Goal: Navigation & Orientation: Understand site structure

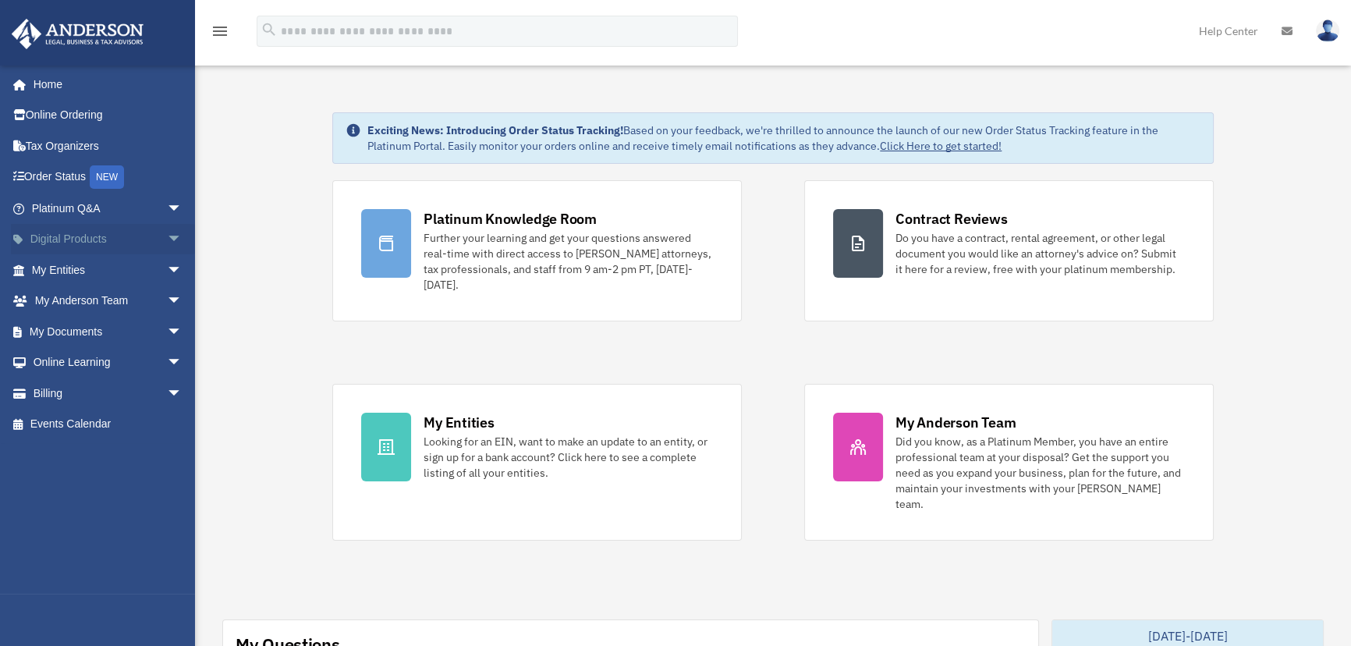
click at [40, 235] on link "Digital Products arrow_drop_down" at bounding box center [108, 239] width 195 height 31
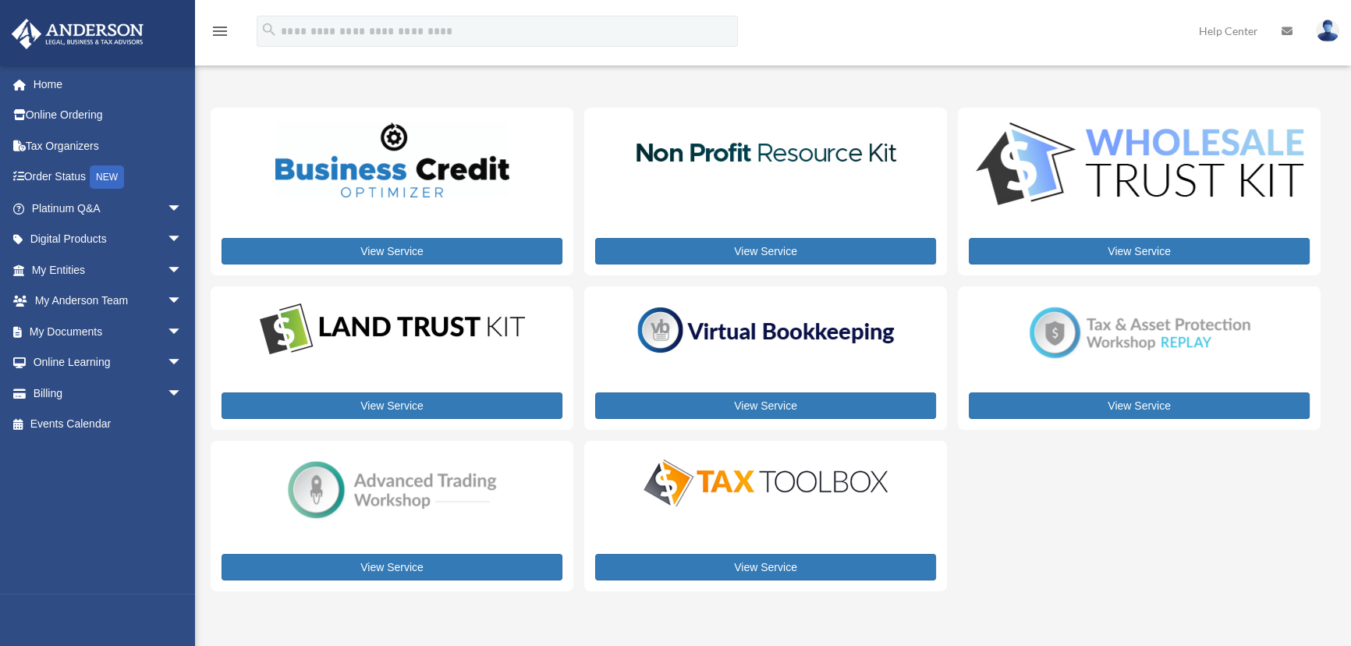
click at [38, 80] on link "Home" at bounding box center [108, 84] width 195 height 31
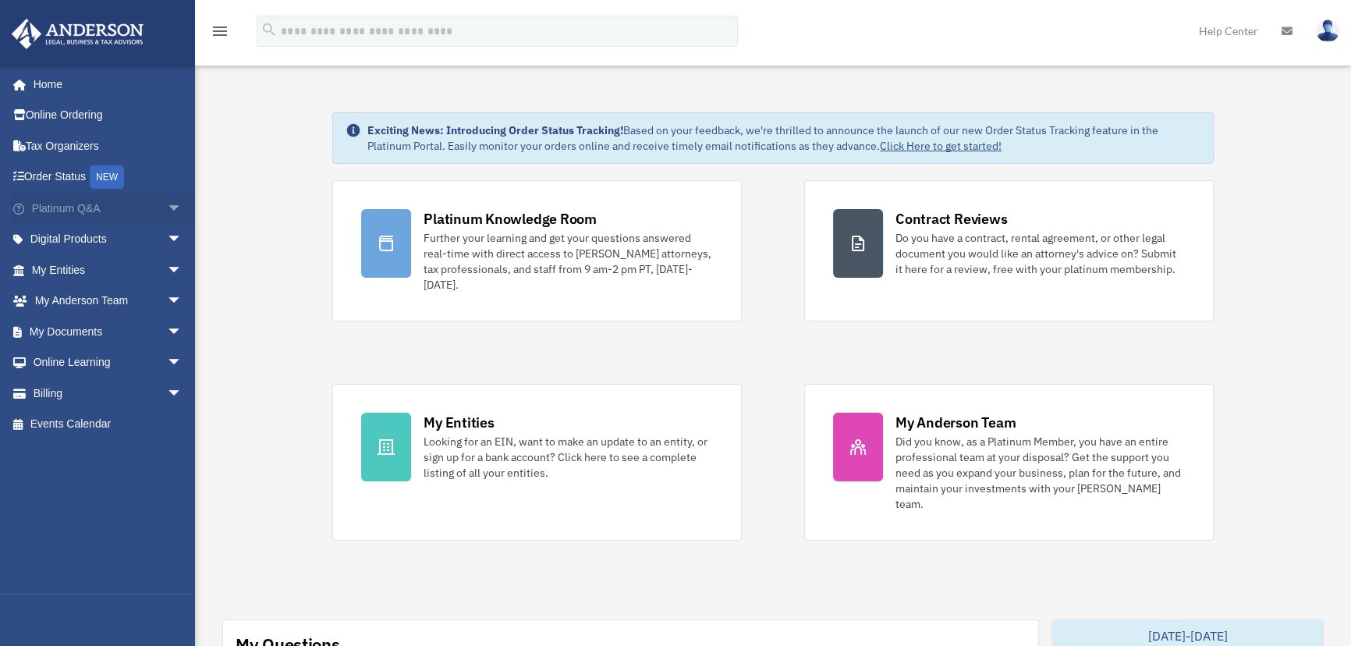
click at [167, 198] on span "arrow_drop_down" at bounding box center [182, 209] width 31 height 32
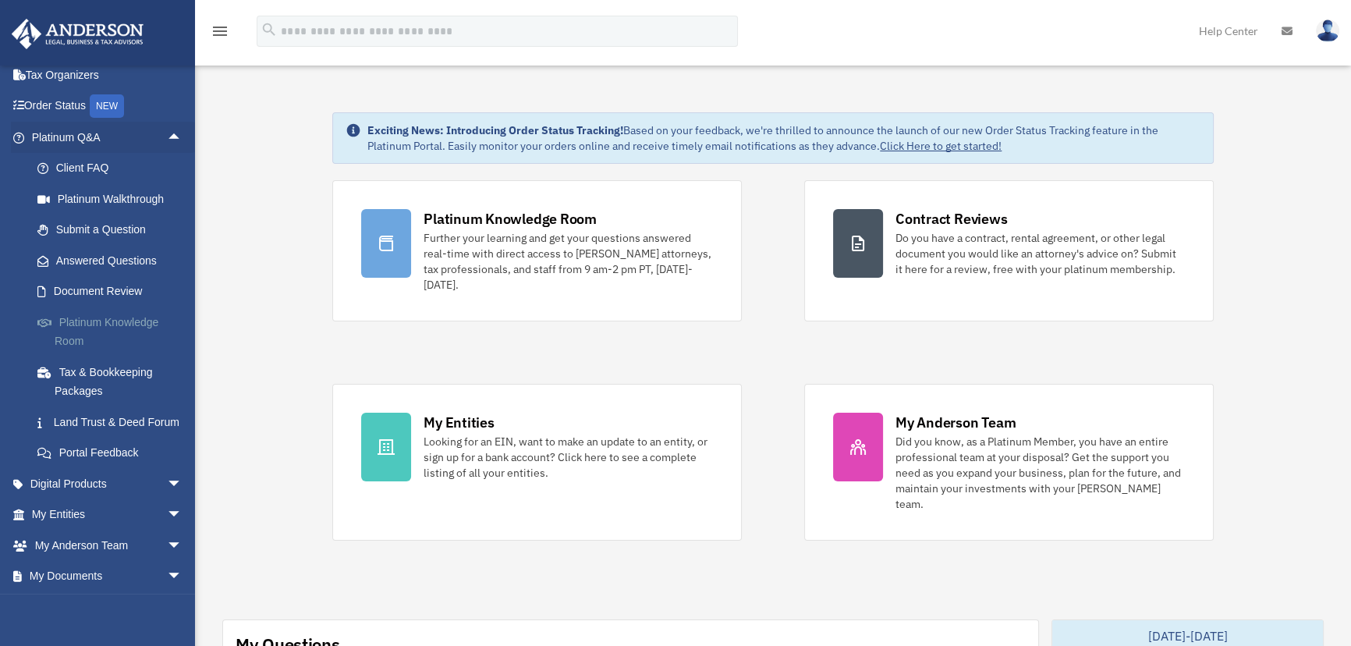
scroll to position [70, 0]
click at [167, 138] on span "arrow_drop_up" at bounding box center [182, 138] width 31 height 32
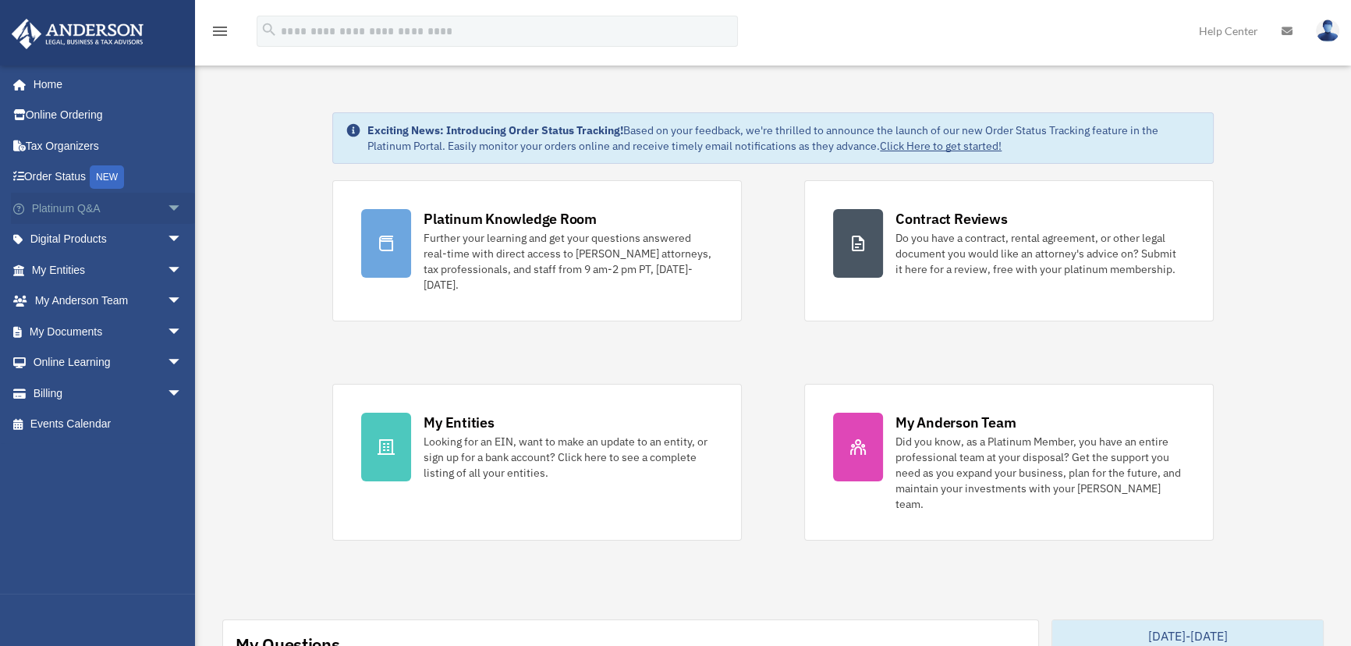
scroll to position [0, 0]
click at [167, 242] on span "arrow_drop_down" at bounding box center [182, 240] width 31 height 32
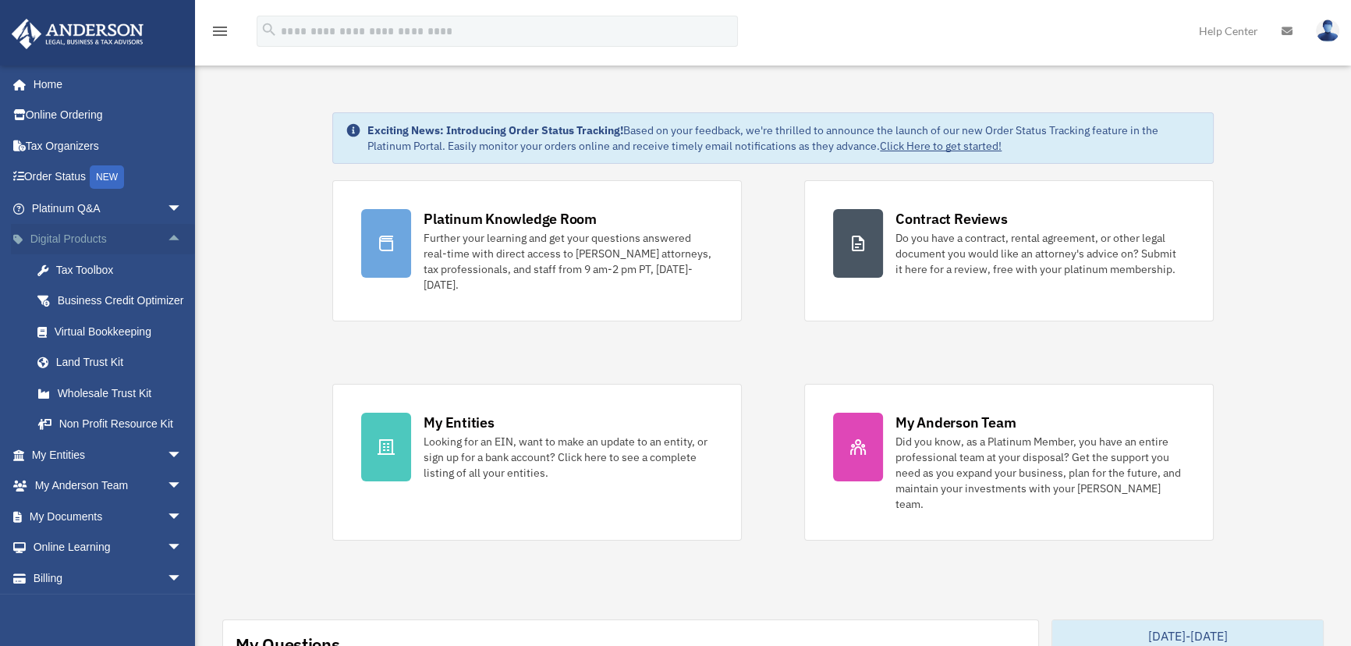
click at [167, 235] on span "arrow_drop_up" at bounding box center [182, 240] width 31 height 32
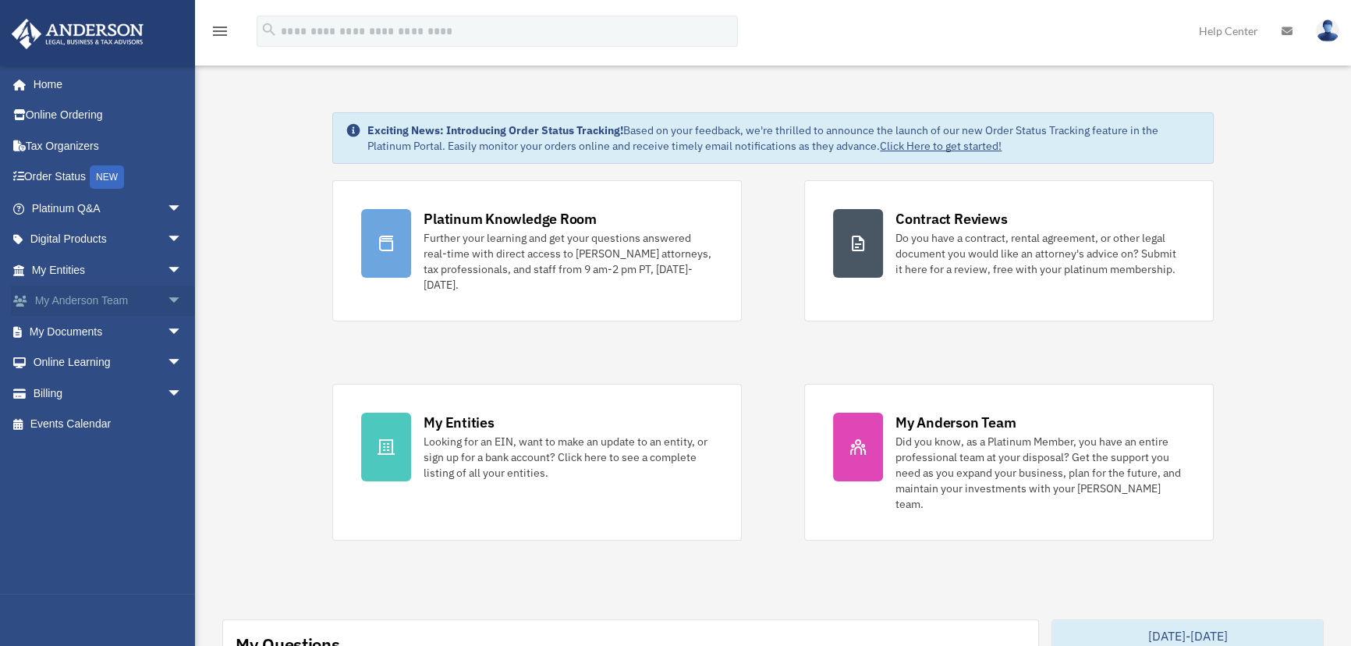
click at [167, 297] on span "arrow_drop_down" at bounding box center [182, 301] width 31 height 32
click at [59, 300] on link "My Anderson Team arrow_drop_up" at bounding box center [108, 300] width 195 height 31
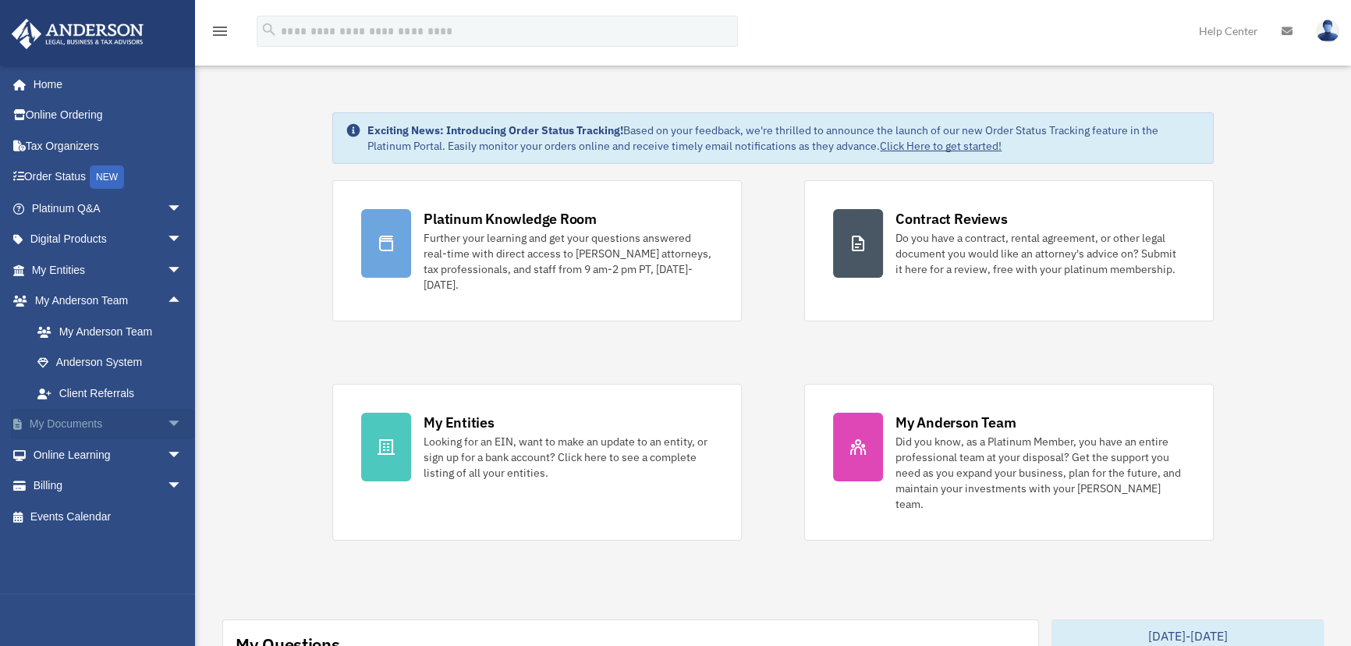
click at [94, 426] on link "My Documents arrow_drop_down" at bounding box center [108, 424] width 195 height 31
click at [167, 423] on span "arrow_drop_down" at bounding box center [182, 425] width 31 height 32
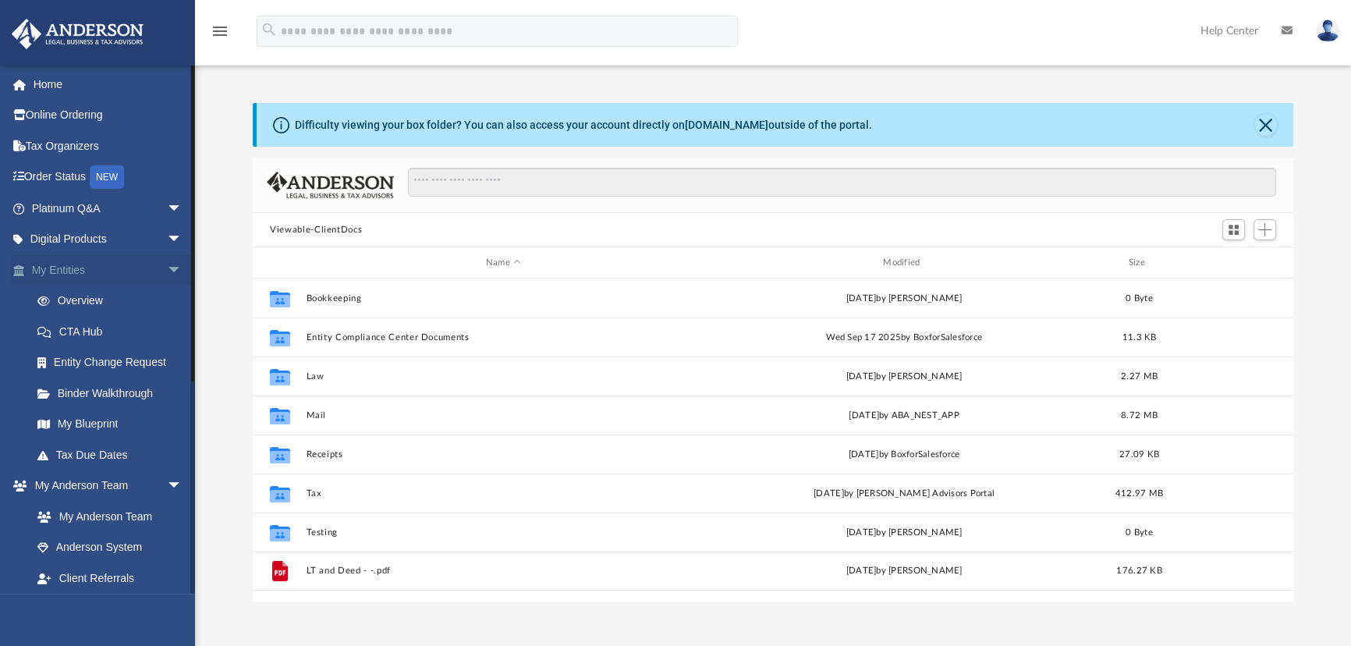
scroll to position [343, 1029]
click at [167, 272] on span "arrow_drop_down" at bounding box center [182, 270] width 31 height 32
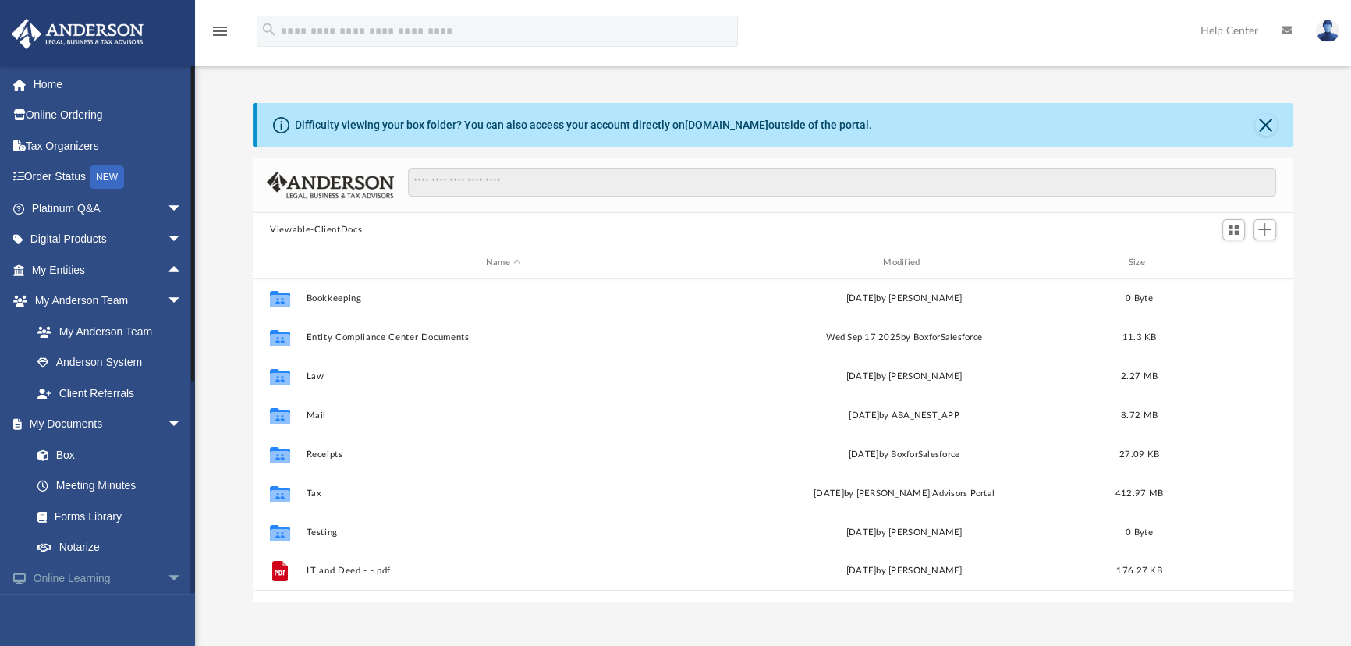
click at [167, 575] on span "arrow_drop_down" at bounding box center [182, 578] width 31 height 32
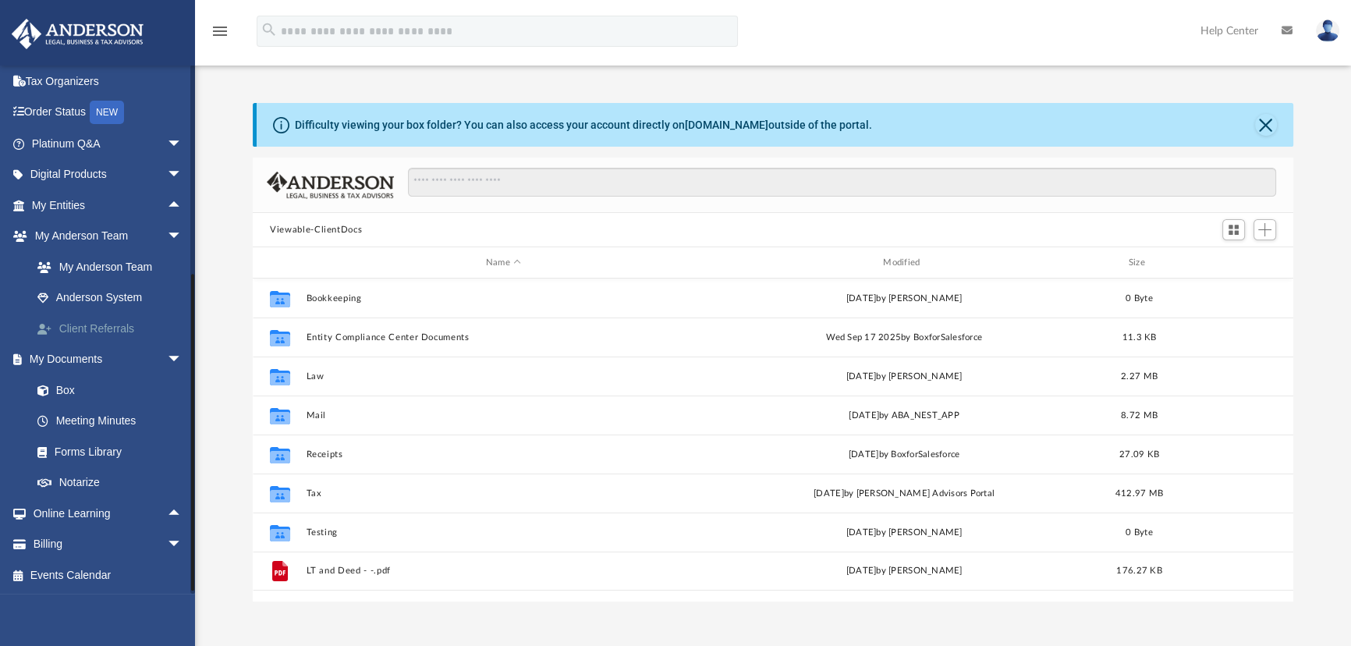
scroll to position [0, 0]
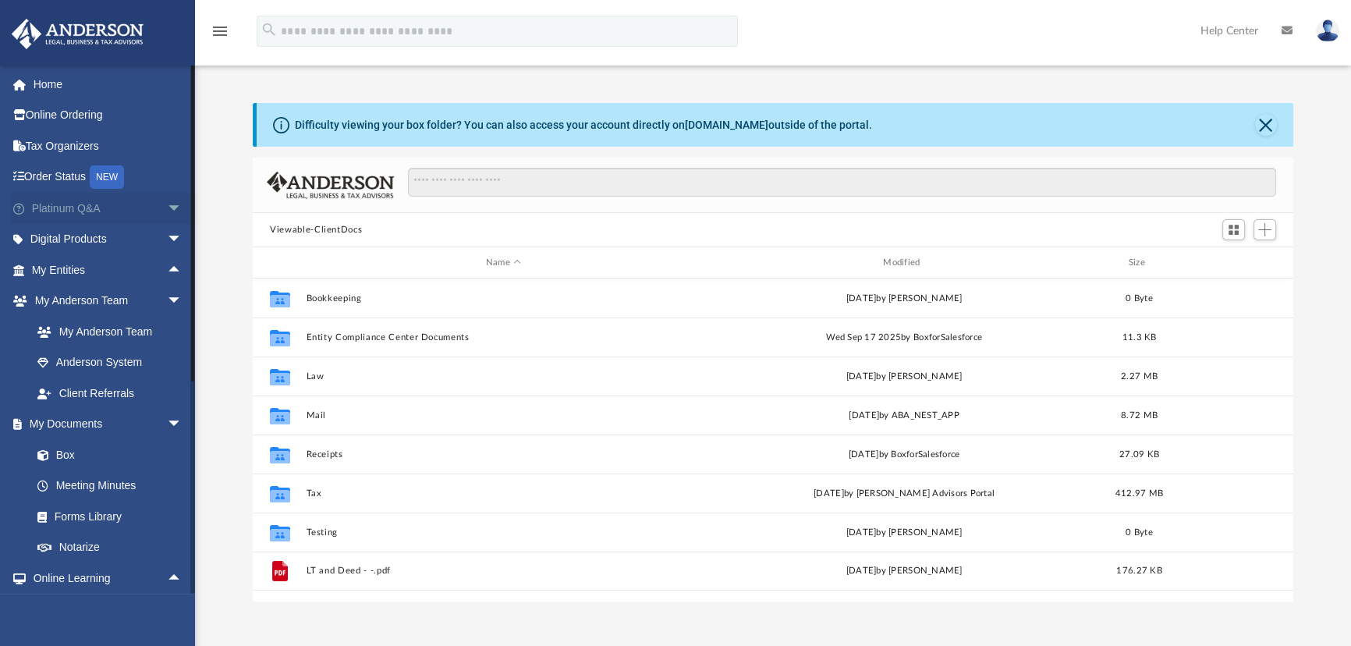
click at [167, 203] on span "arrow_drop_down" at bounding box center [182, 209] width 31 height 32
